Goal: Information Seeking & Learning: Learn about a topic

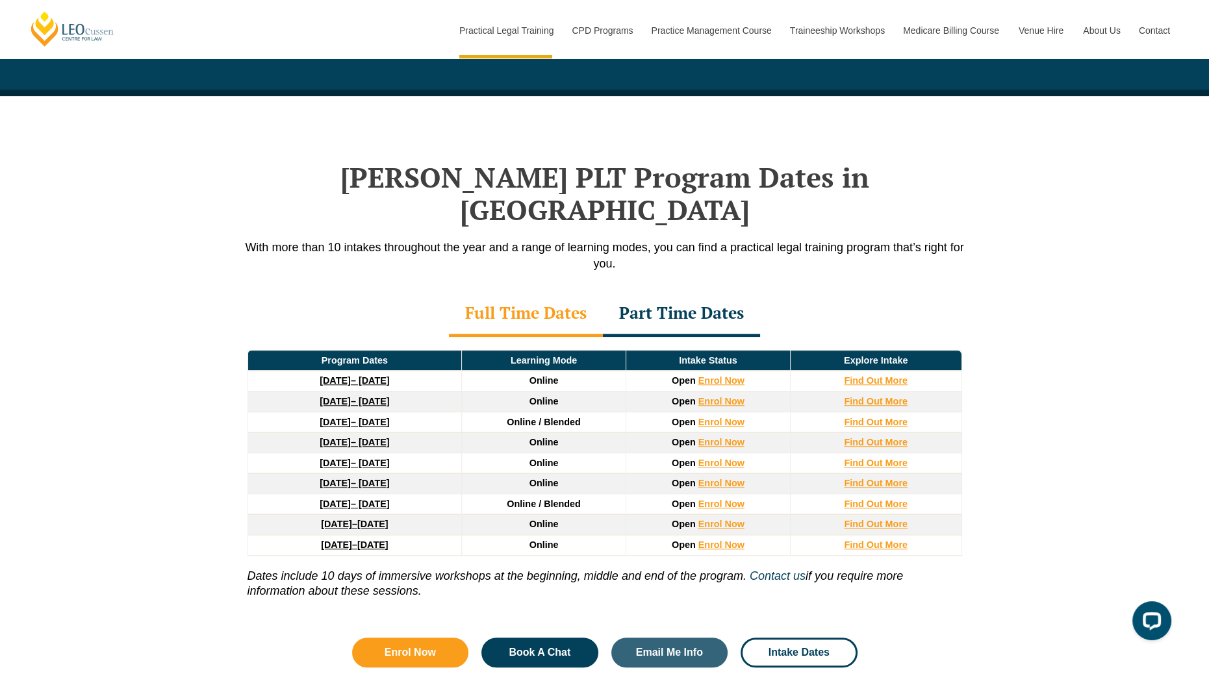
scroll to position [1595, 0]
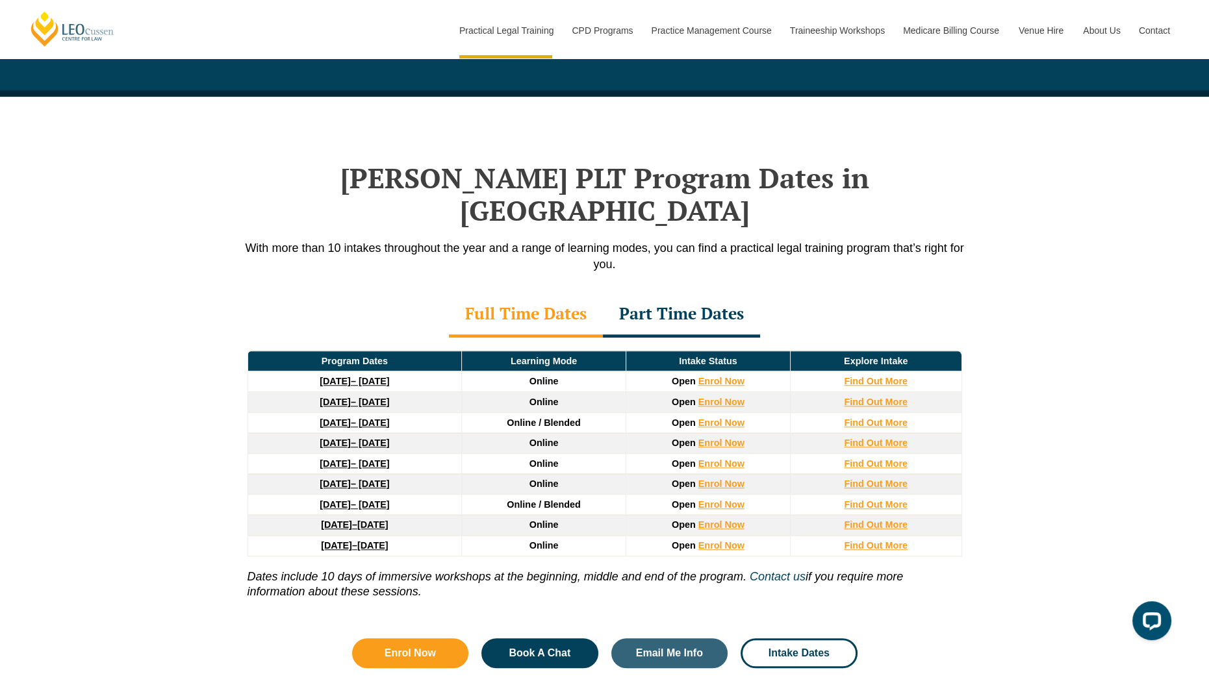
click at [861, 372] on td "Find Out More" at bounding box center [875, 382] width 171 height 21
click at [859, 376] on strong "Find Out More" at bounding box center [876, 381] width 64 height 10
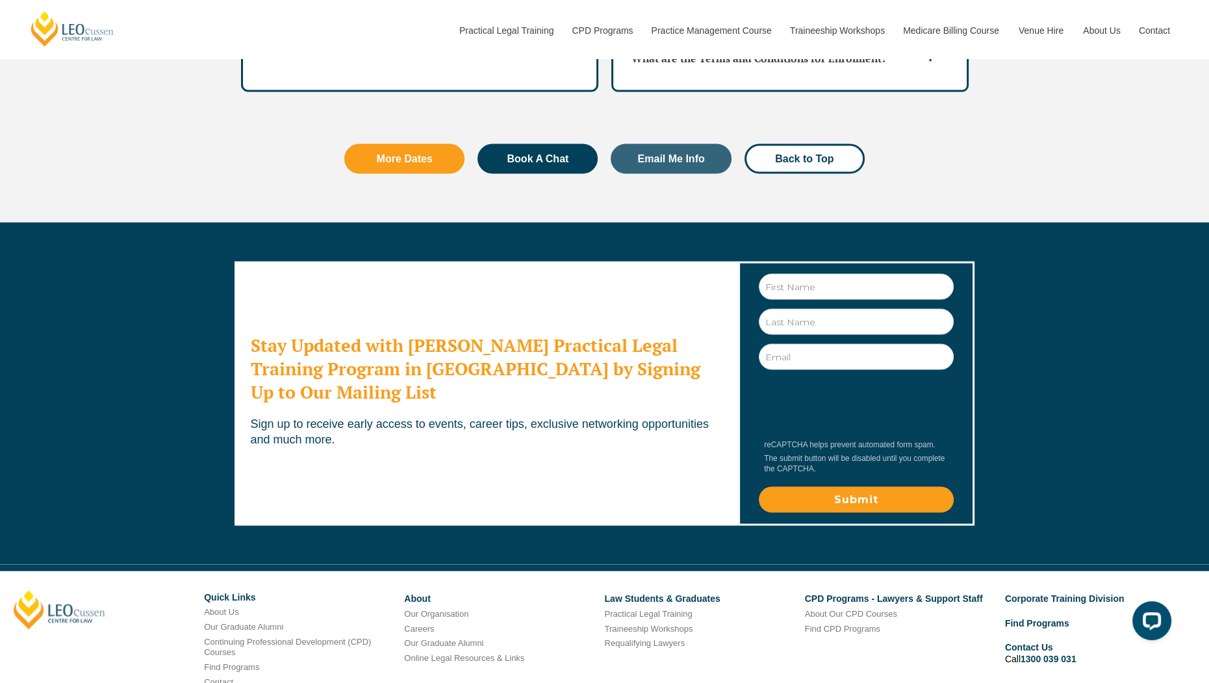
scroll to position [3928, 0]
